Goal: Task Accomplishment & Management: Use online tool/utility

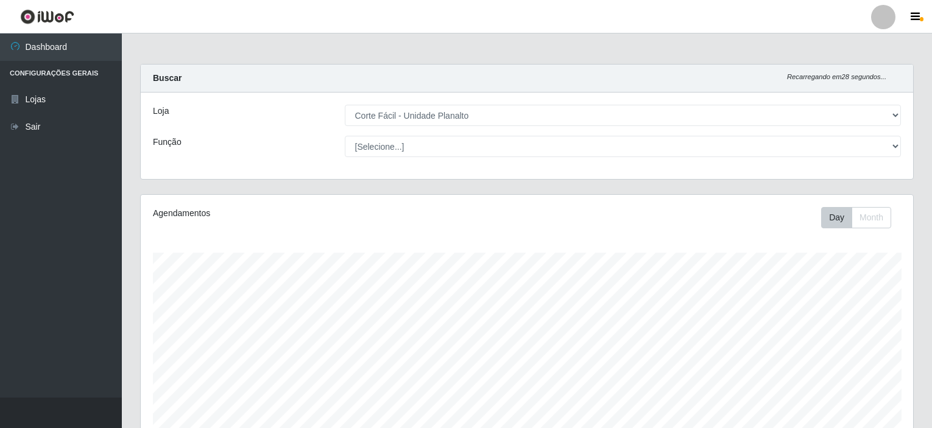
select select "202"
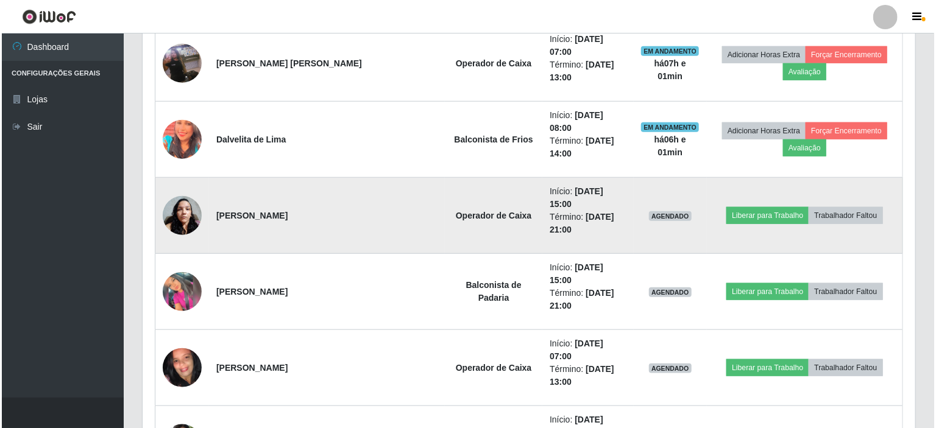
scroll to position [487, 0]
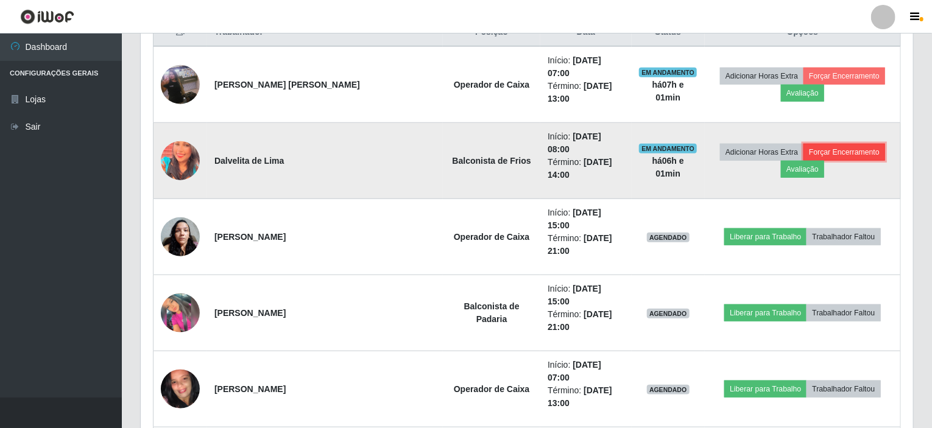
click at [816, 144] on button "Forçar Encerramento" at bounding box center [845, 152] width 82 height 17
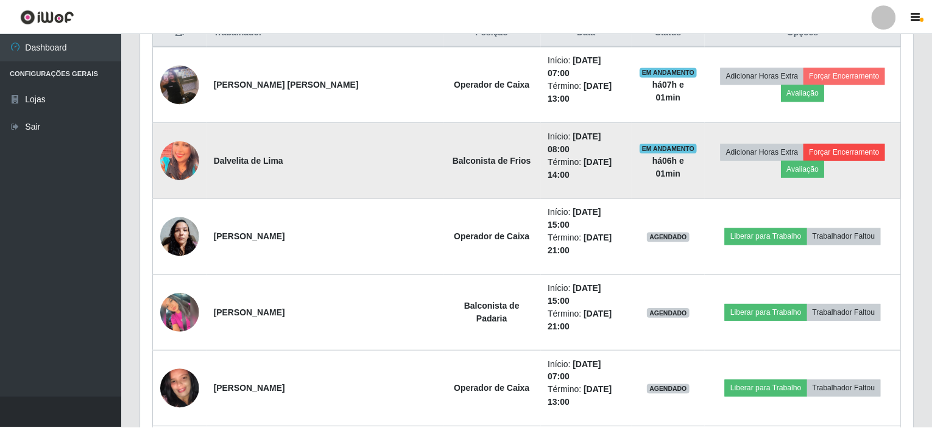
scroll to position [253, 768]
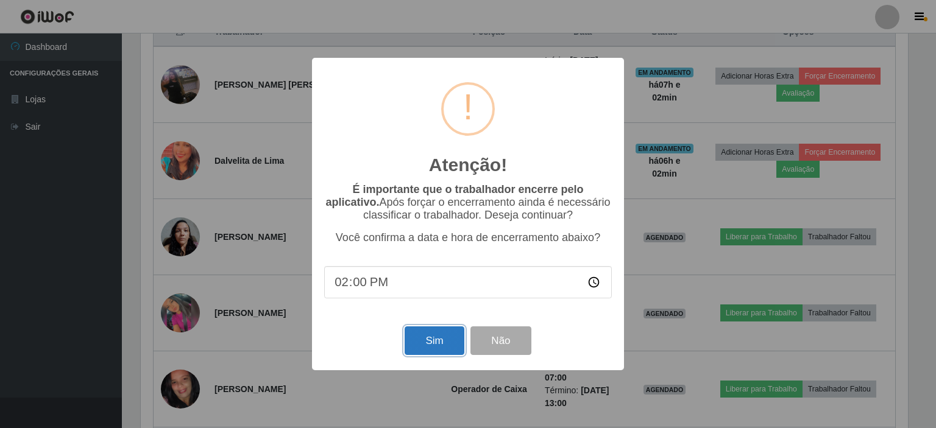
click at [430, 344] on button "Sim" at bounding box center [434, 341] width 59 height 29
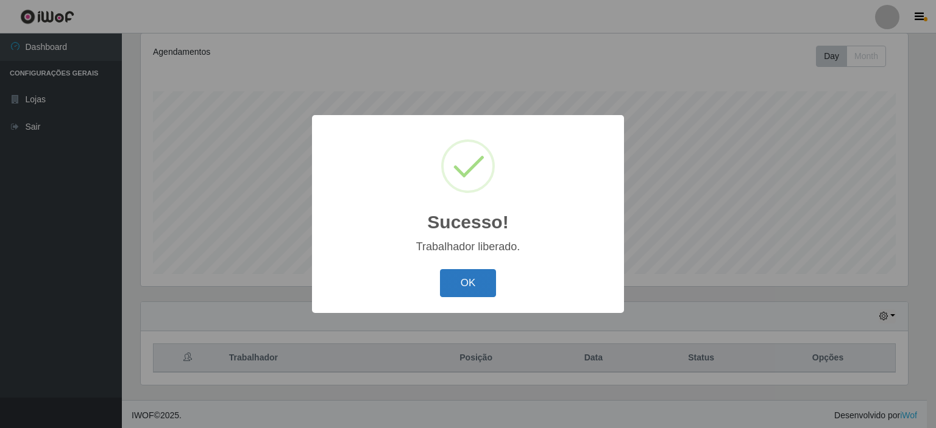
click at [471, 281] on button "OK" at bounding box center [468, 283] width 57 height 29
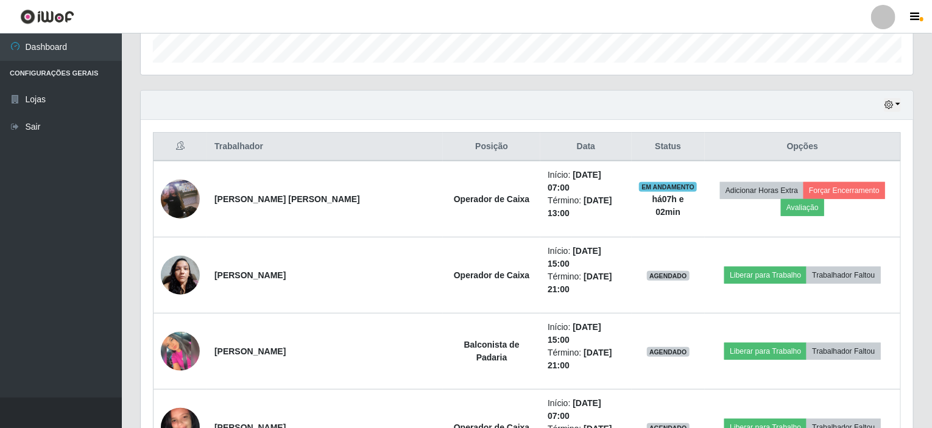
scroll to position [405, 0]
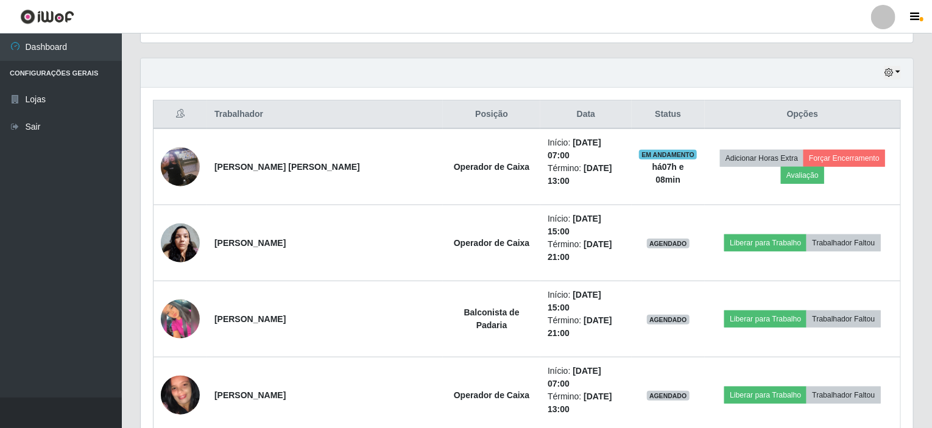
click at [588, 66] on div "Hoje 1 dia 3 dias 1 Semana Não encerrados" at bounding box center [527, 72] width 773 height 29
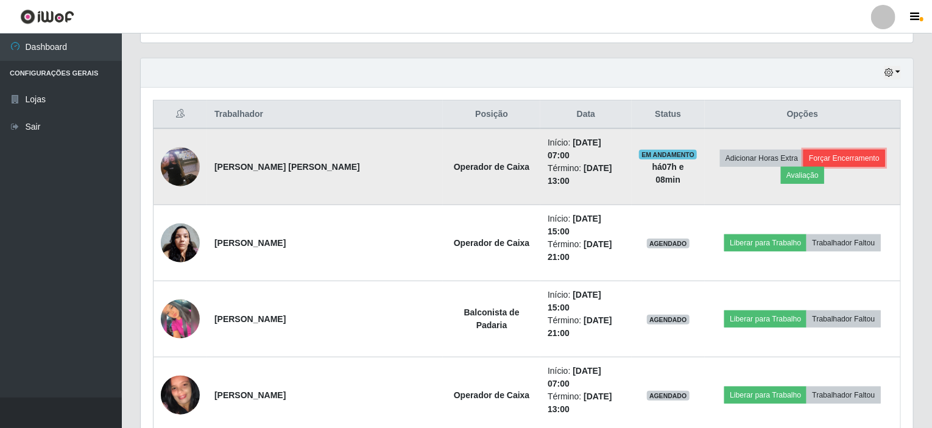
click at [813, 159] on button "Forçar Encerramento" at bounding box center [845, 158] width 82 height 17
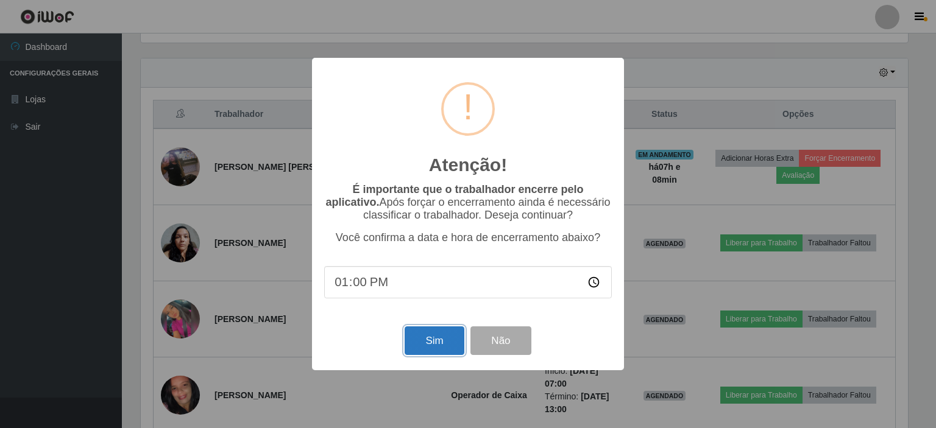
click at [431, 340] on button "Sim" at bounding box center [434, 341] width 59 height 29
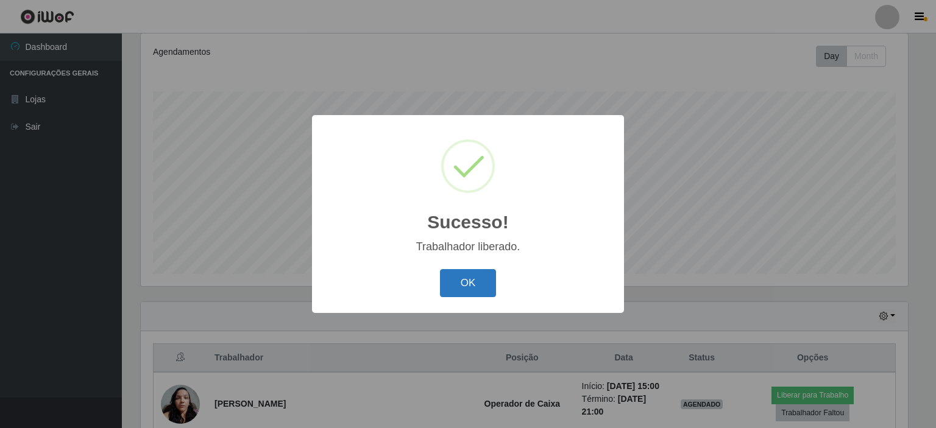
click at [486, 279] on button "OK" at bounding box center [468, 283] width 57 height 29
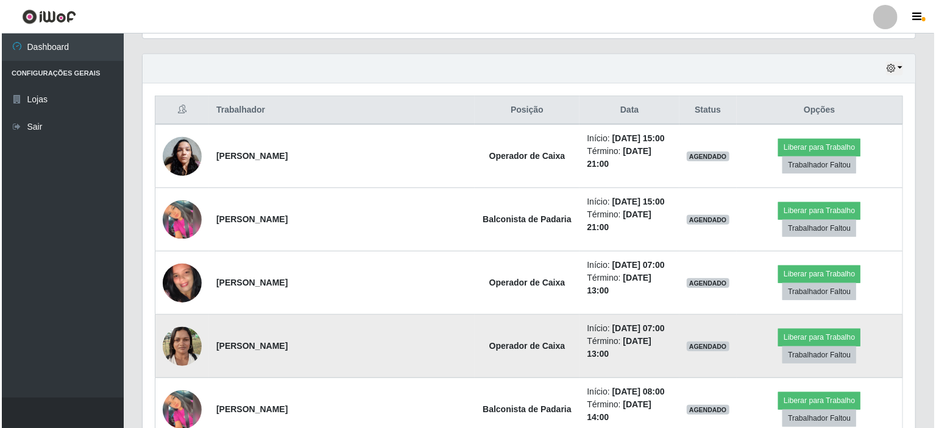
scroll to position [405, 0]
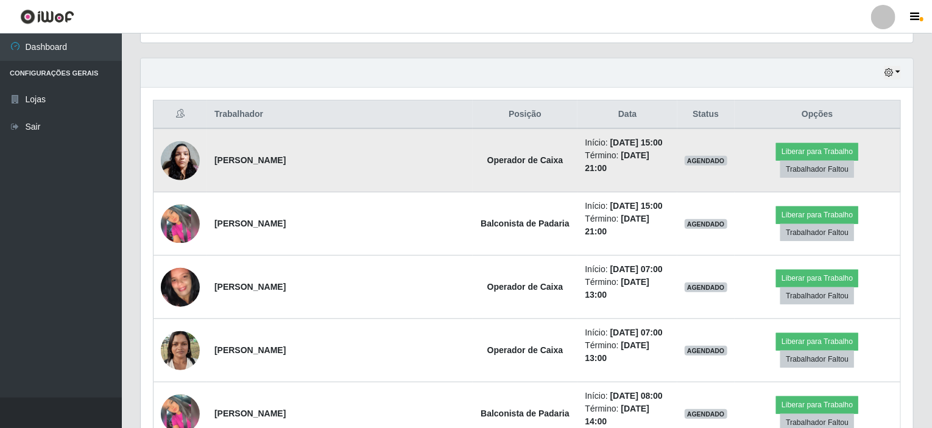
click at [199, 154] on img at bounding box center [180, 161] width 39 height 52
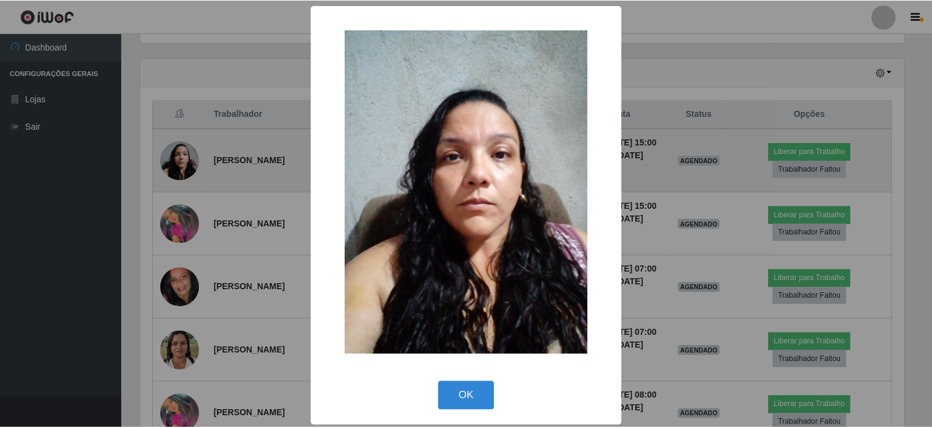
scroll to position [253, 768]
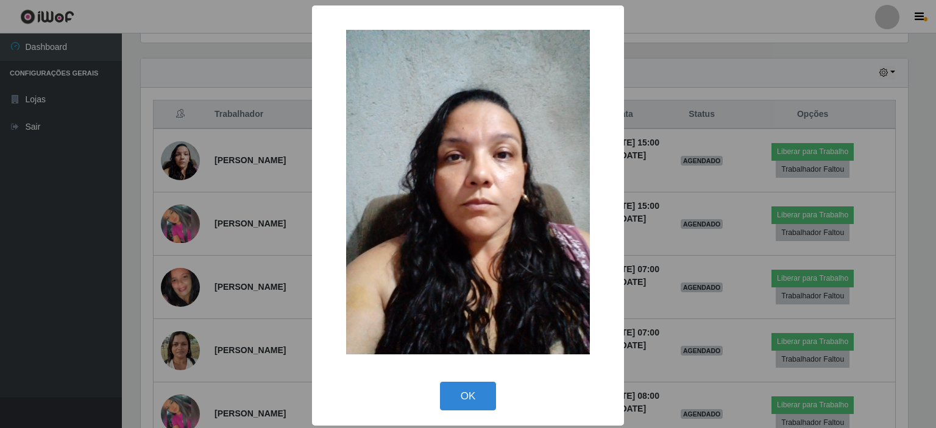
click at [300, 71] on div "× OK Cancel" at bounding box center [468, 214] width 936 height 428
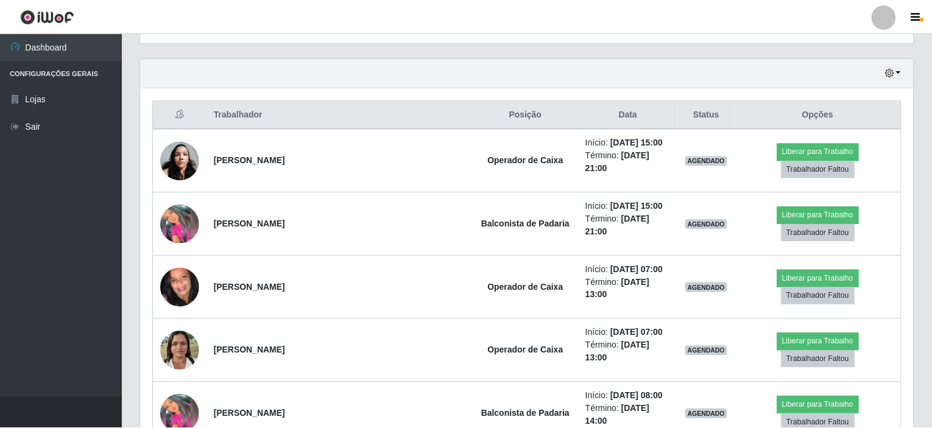
scroll to position [253, 773]
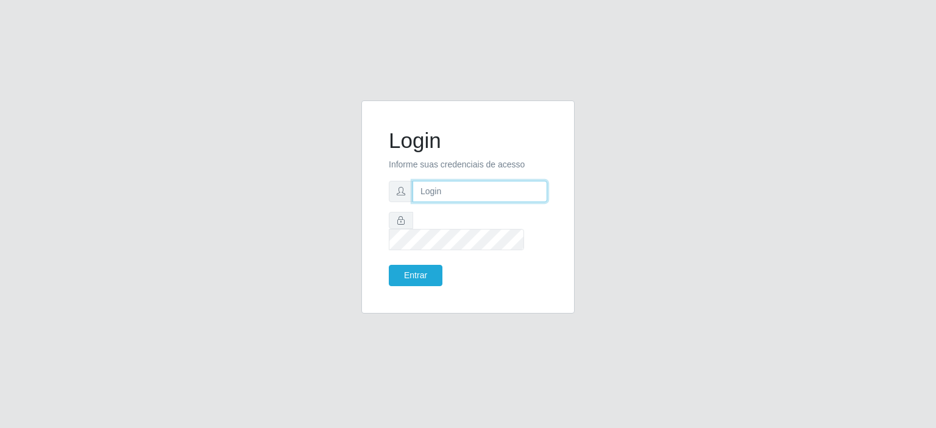
click at [418, 202] on input "text" at bounding box center [479, 191] width 135 height 21
type input "valdel.oliveira@hotmail.com"
click at [389, 265] on button "Entrar" at bounding box center [416, 275] width 54 height 21
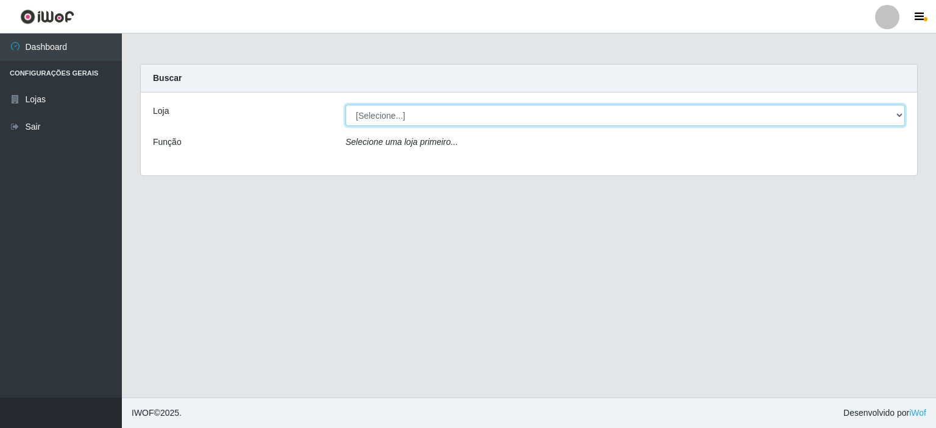
drag, startPoint x: 904, startPoint y: 112, endPoint x: 891, endPoint y: 124, distance: 17.3
click at [904, 112] on select "[Selecione...] Corte Fácil - Unidade Planalto" at bounding box center [624, 115] width 559 height 21
select select "202"
click at [345, 105] on select "[Selecione...] Corte Fácil - Unidade Planalto" at bounding box center [624, 115] width 559 height 21
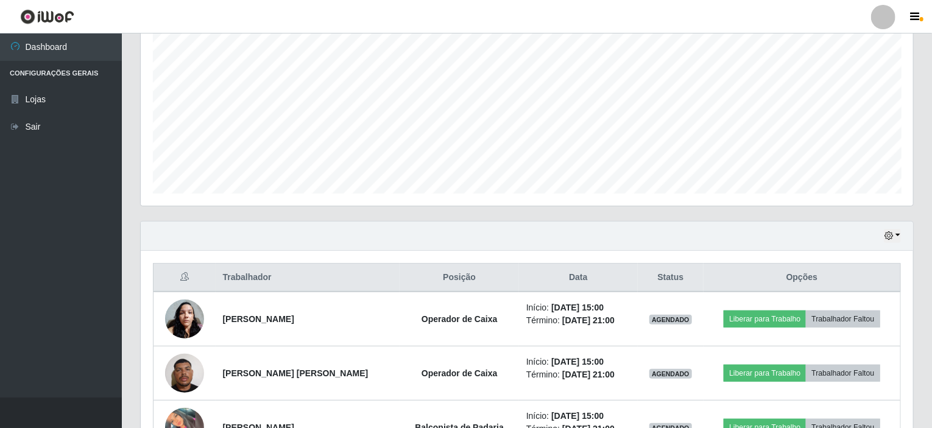
scroll to position [305, 0]
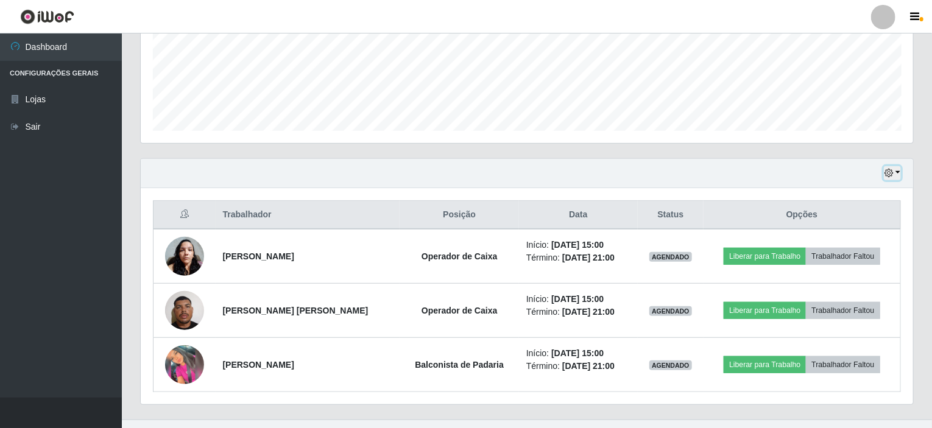
click at [897, 171] on button "button" at bounding box center [892, 173] width 17 height 14
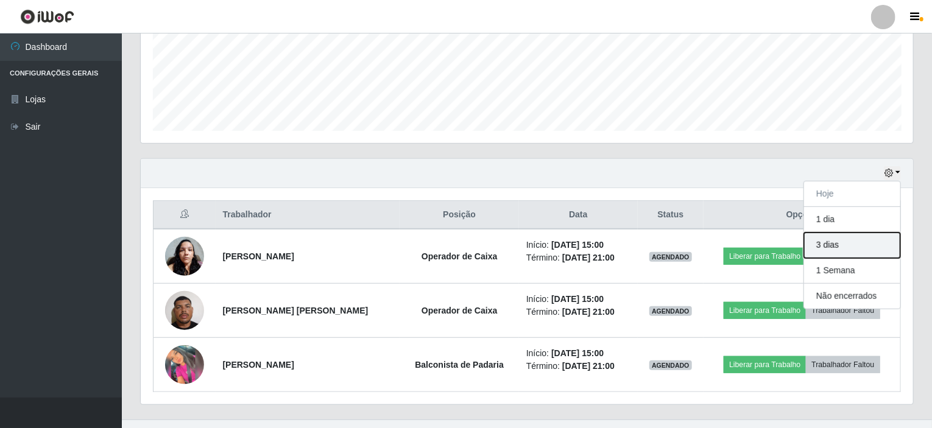
click at [828, 246] on button "3 dias" at bounding box center [852, 246] width 96 height 26
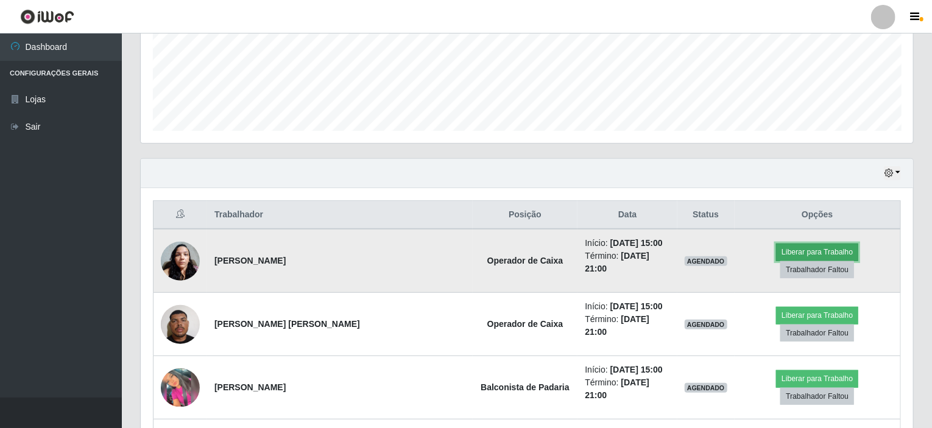
click at [776, 255] on button "Liberar para Trabalho" at bounding box center [817, 252] width 82 height 17
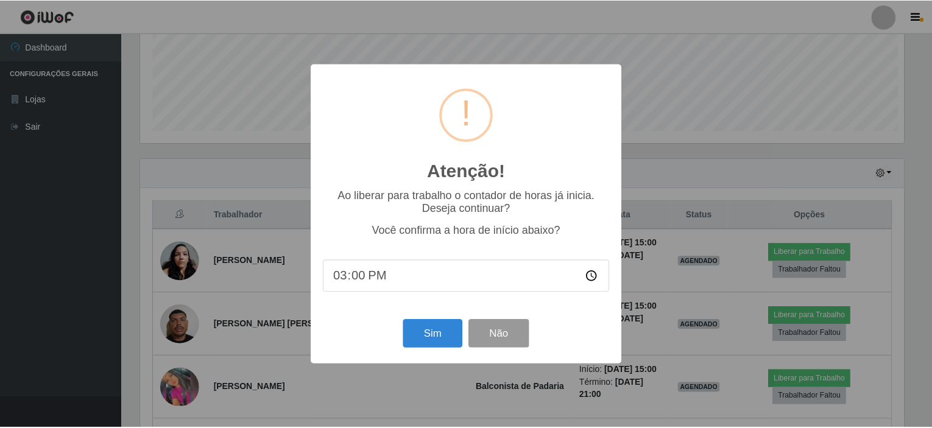
scroll to position [253, 768]
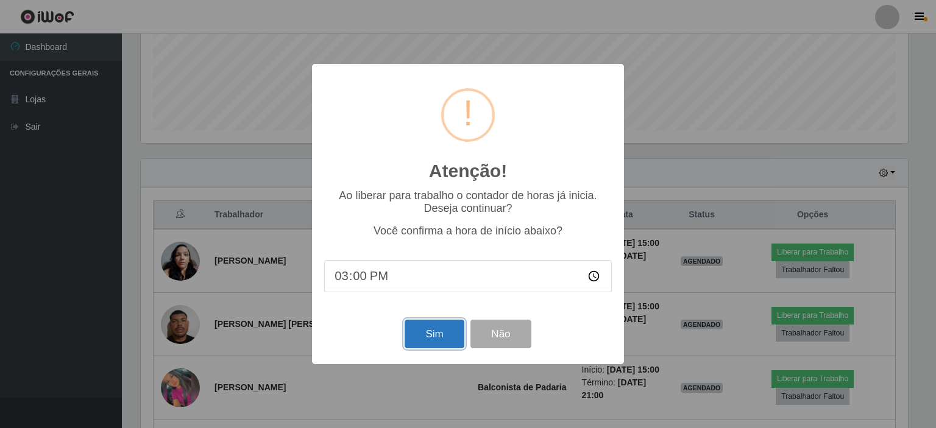
click at [441, 335] on button "Sim" at bounding box center [434, 334] width 59 height 29
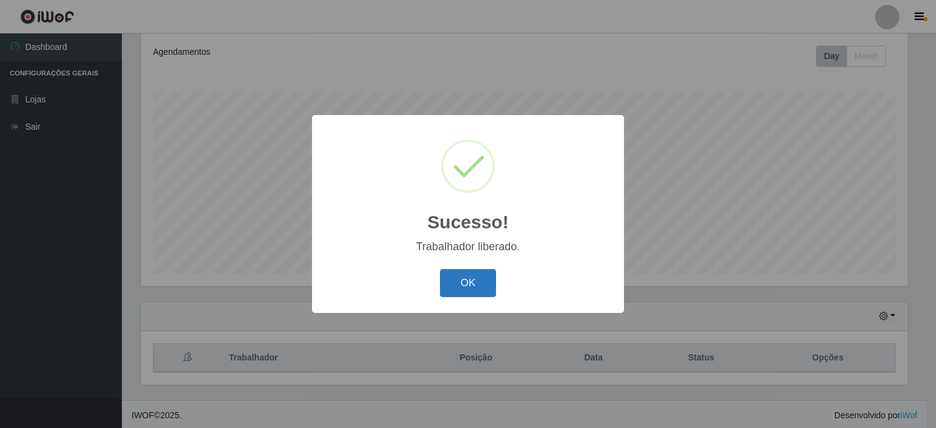
click at [452, 275] on button "OK" at bounding box center [468, 283] width 57 height 29
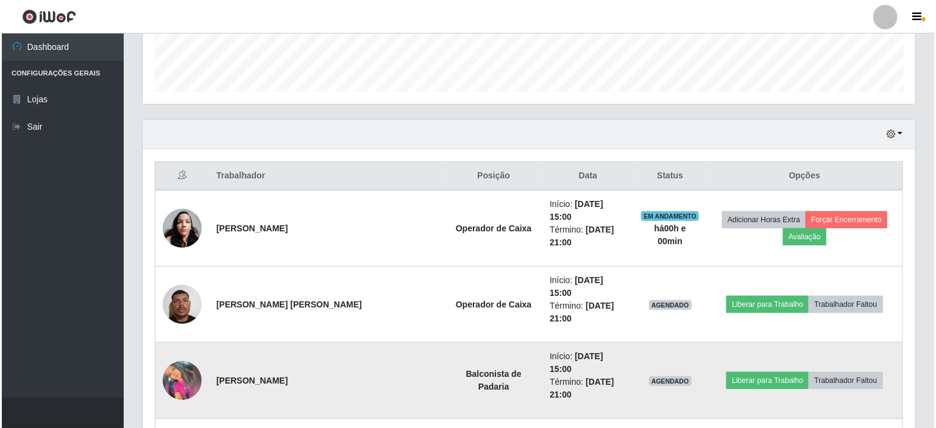
scroll to position [344, 0]
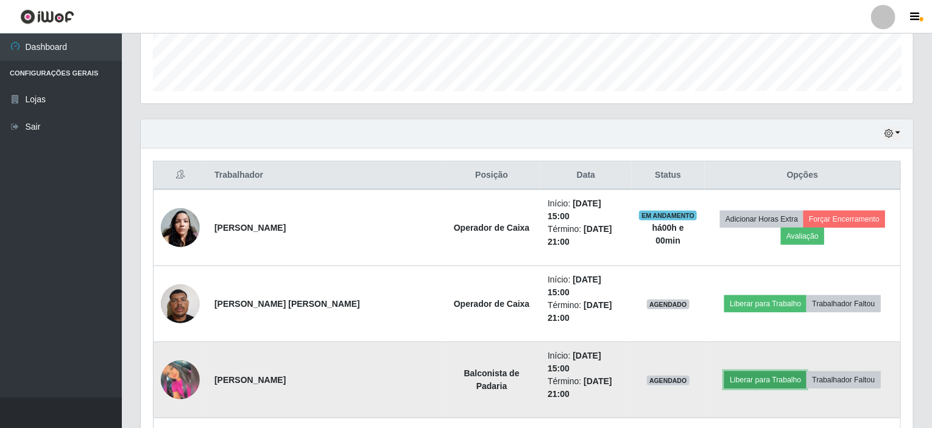
click at [724, 372] on button "Liberar para Trabalho" at bounding box center [765, 380] width 82 height 17
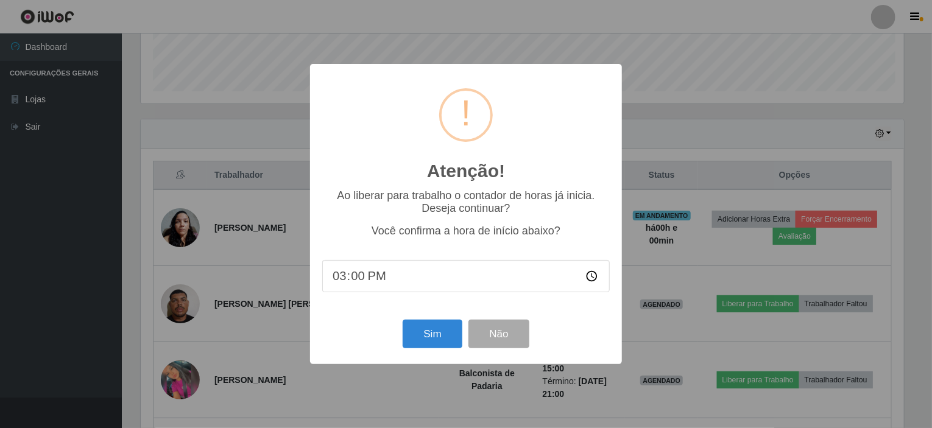
scroll to position [253, 768]
click at [447, 341] on button "Sim" at bounding box center [434, 334] width 59 height 29
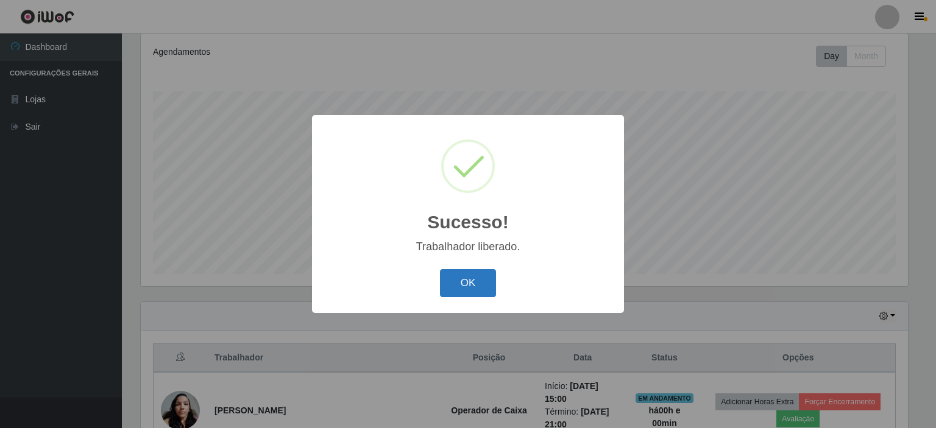
click at [464, 286] on button "OK" at bounding box center [468, 283] width 57 height 29
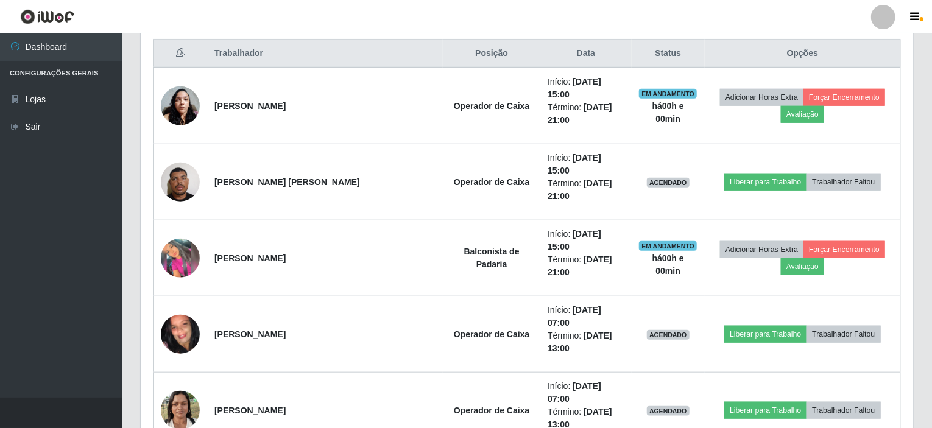
scroll to position [222, 0]
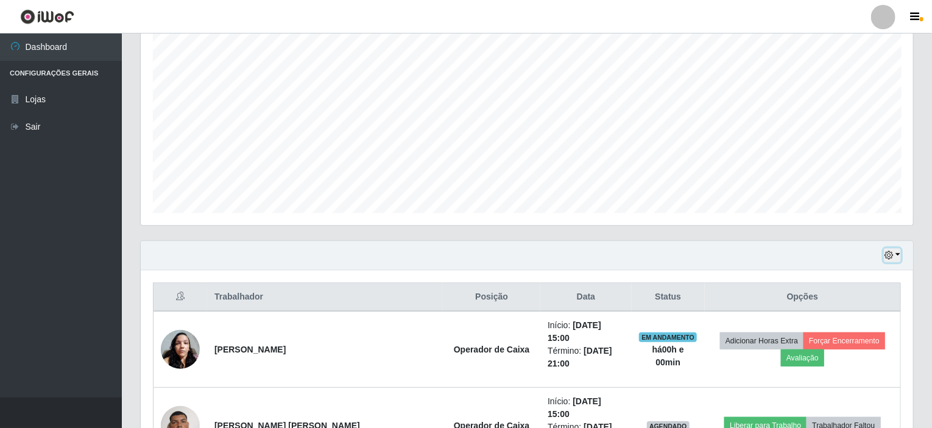
click at [897, 253] on button "button" at bounding box center [892, 256] width 17 height 14
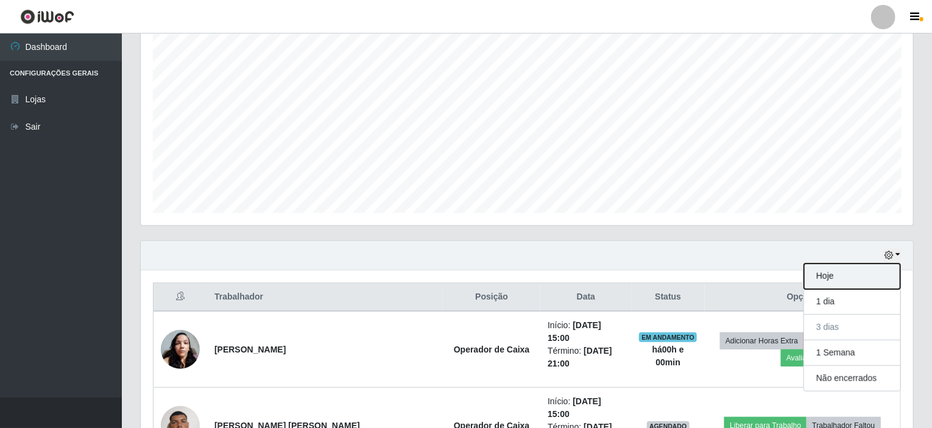
click at [846, 272] on button "Hoje" at bounding box center [852, 277] width 96 height 26
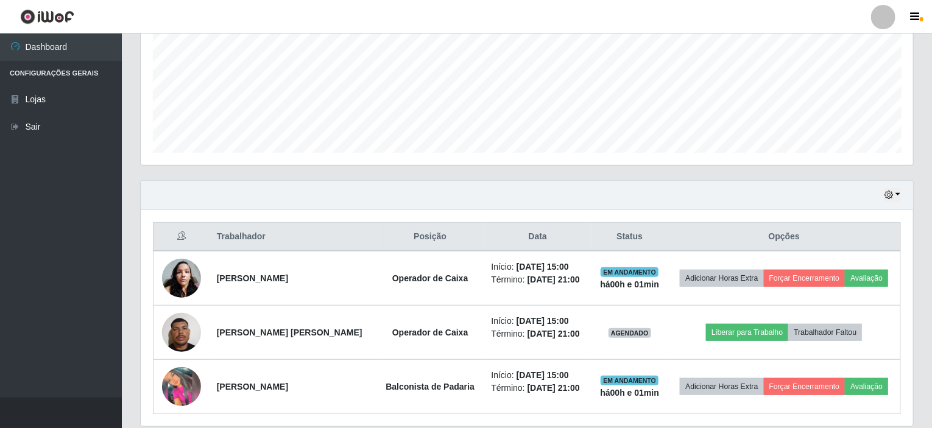
scroll to position [324, 0]
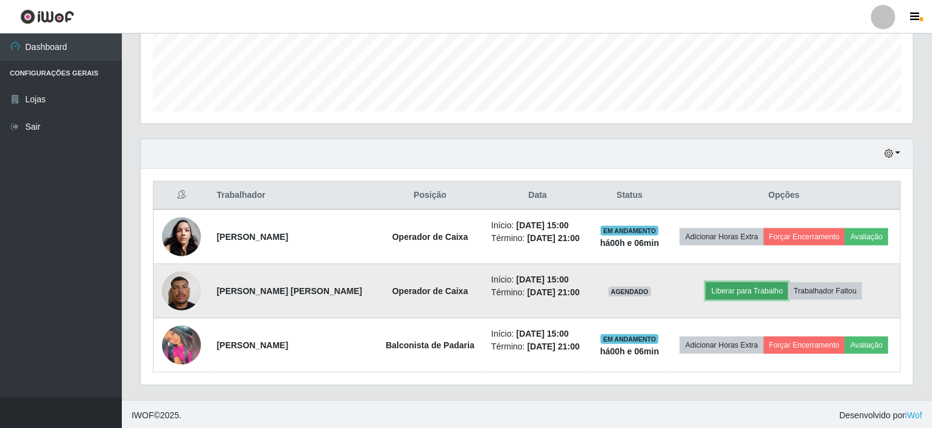
click at [734, 283] on button "Liberar para Trabalho" at bounding box center [747, 291] width 82 height 17
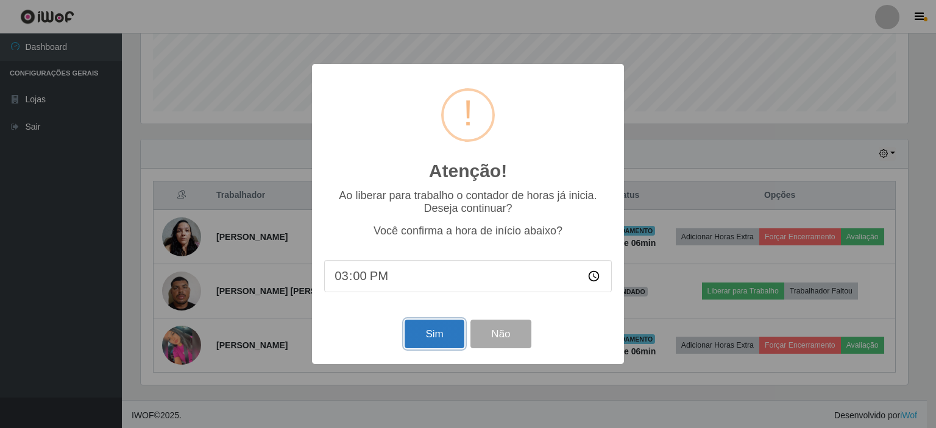
click at [441, 332] on button "Sim" at bounding box center [434, 334] width 59 height 29
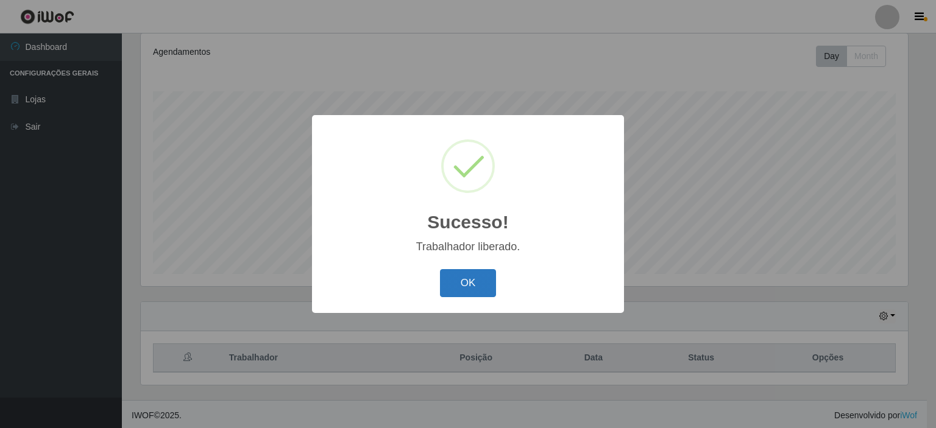
click at [474, 291] on button "OK" at bounding box center [468, 283] width 57 height 29
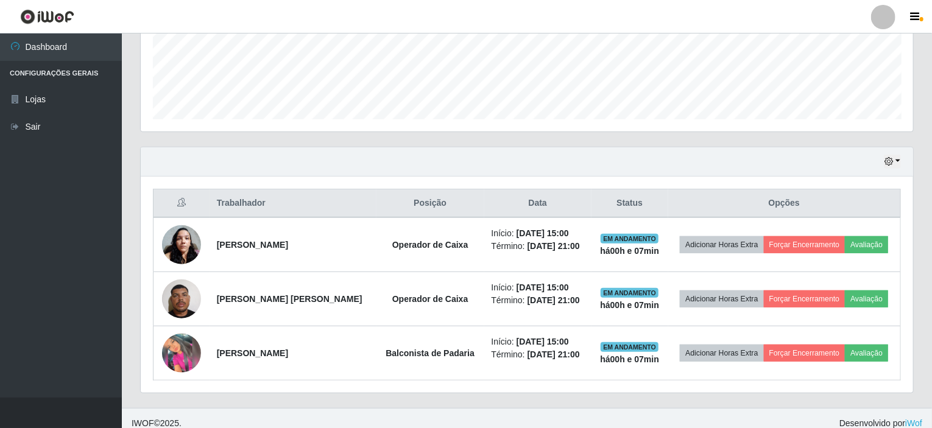
scroll to position [324, 0]
